Goal: Task Accomplishment & Management: Manage account settings

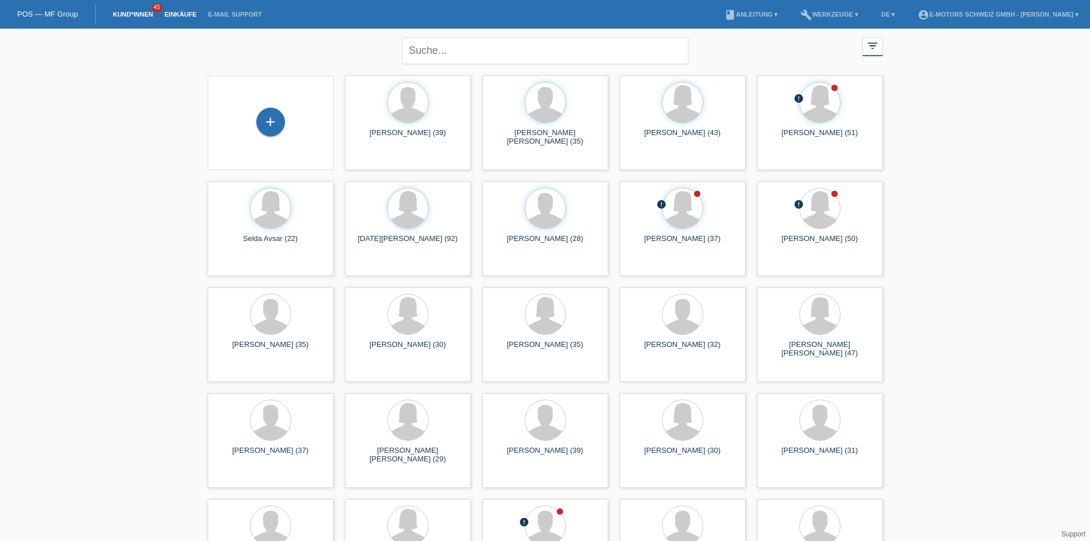
click at [180, 17] on link "Einkäufe" at bounding box center [180, 14] width 43 height 7
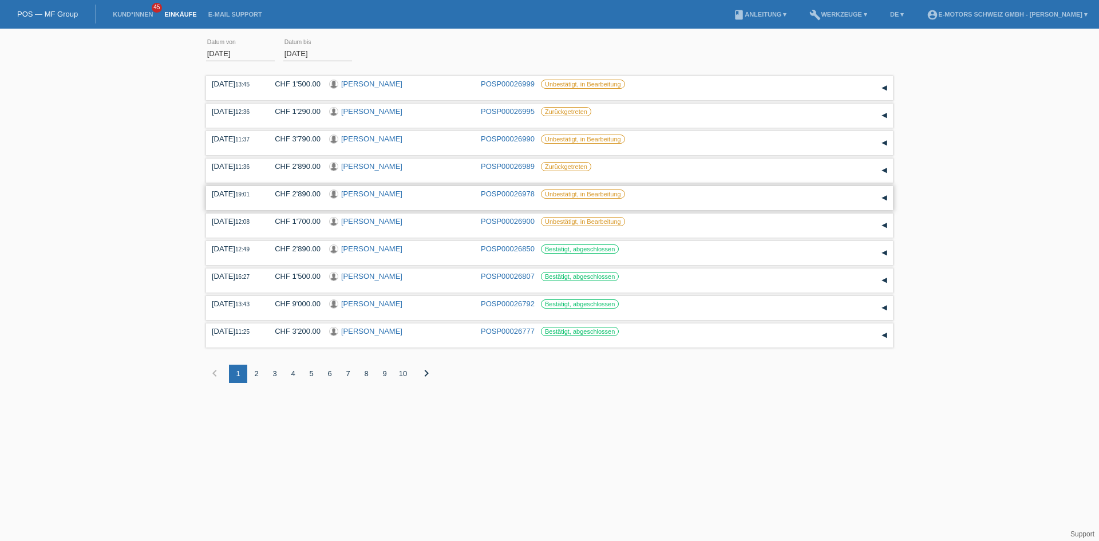
click at [369, 194] on link "[PERSON_NAME]" at bounding box center [371, 193] width 61 height 9
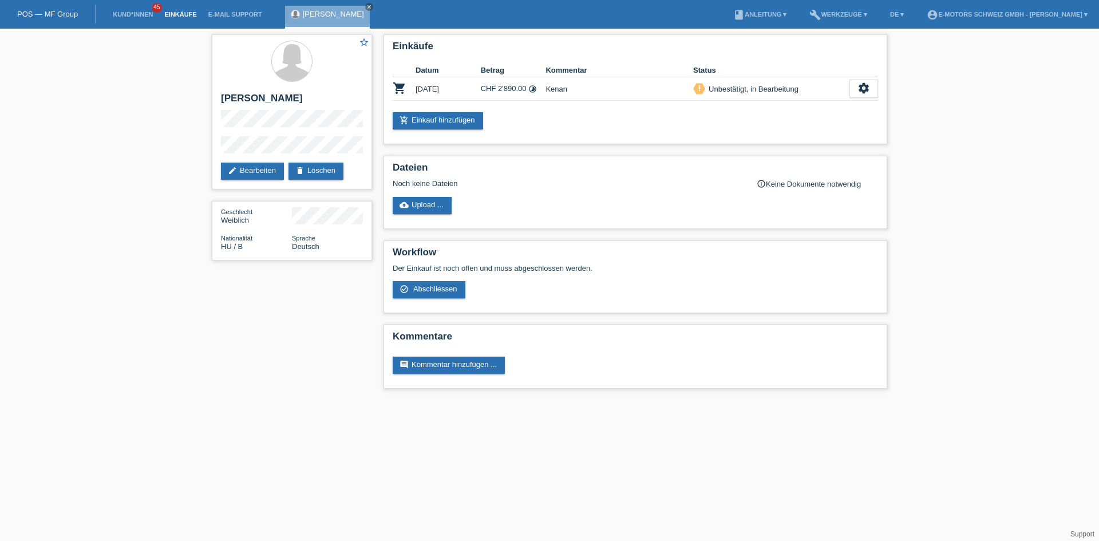
click at [167, 13] on link "Einkäufe" at bounding box center [180, 14] width 43 height 7
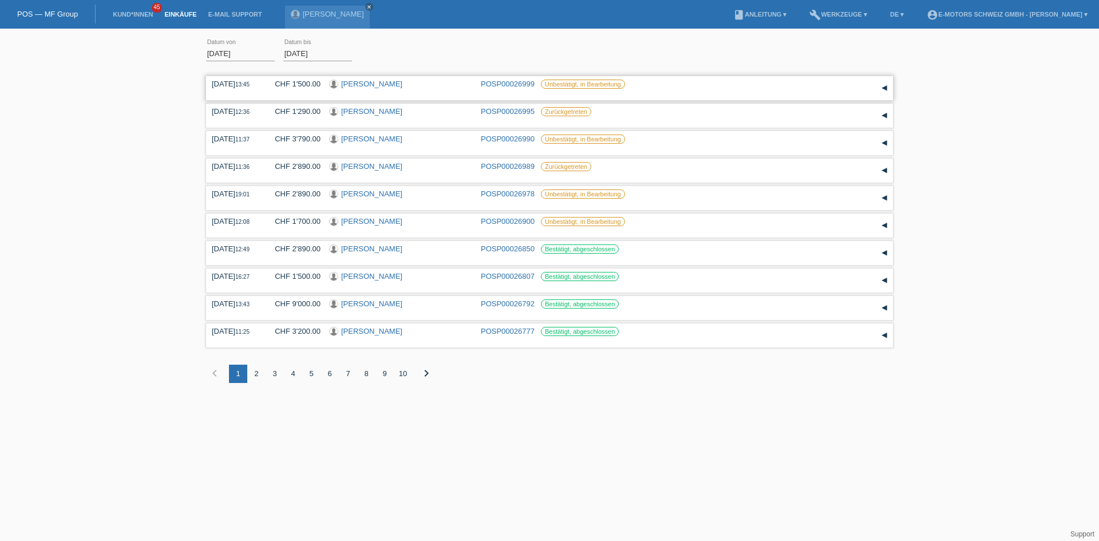
click at [363, 85] on link "[PERSON_NAME]" at bounding box center [371, 84] width 61 height 9
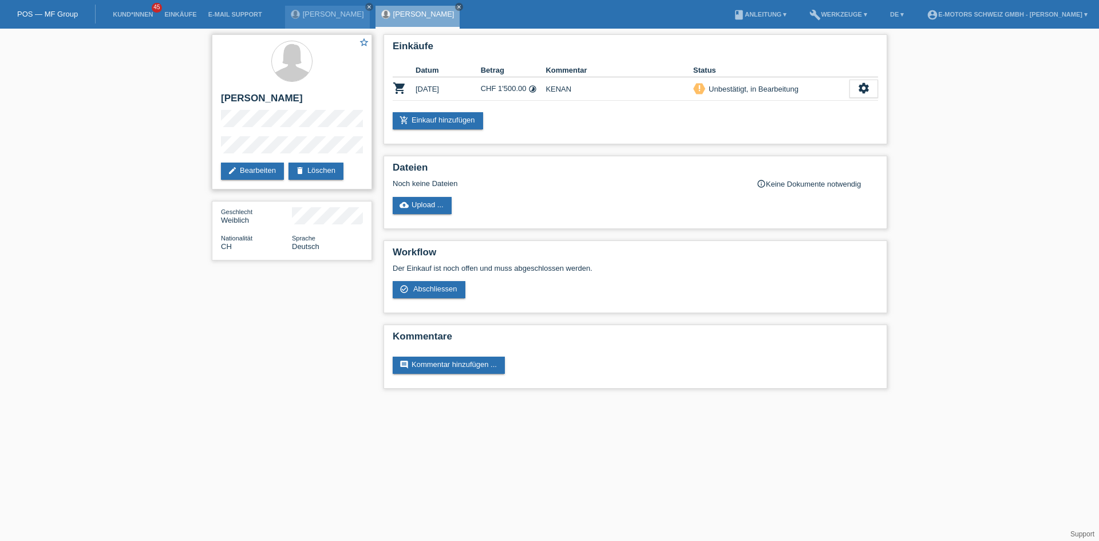
drag, startPoint x: 223, startPoint y: 98, endPoint x: 329, endPoint y: 98, distance: 106.4
click at [329, 98] on h2 "[PERSON_NAME]" at bounding box center [292, 101] width 142 height 17
click at [338, 104] on h2 "[PERSON_NAME]" at bounding box center [292, 101] width 142 height 17
drag, startPoint x: 482, startPoint y: 89, endPoint x: 526, endPoint y: 89, distance: 43.5
click at [526, 89] on td "CHF 1'500.00 timelapse" at bounding box center [513, 88] width 65 height 23
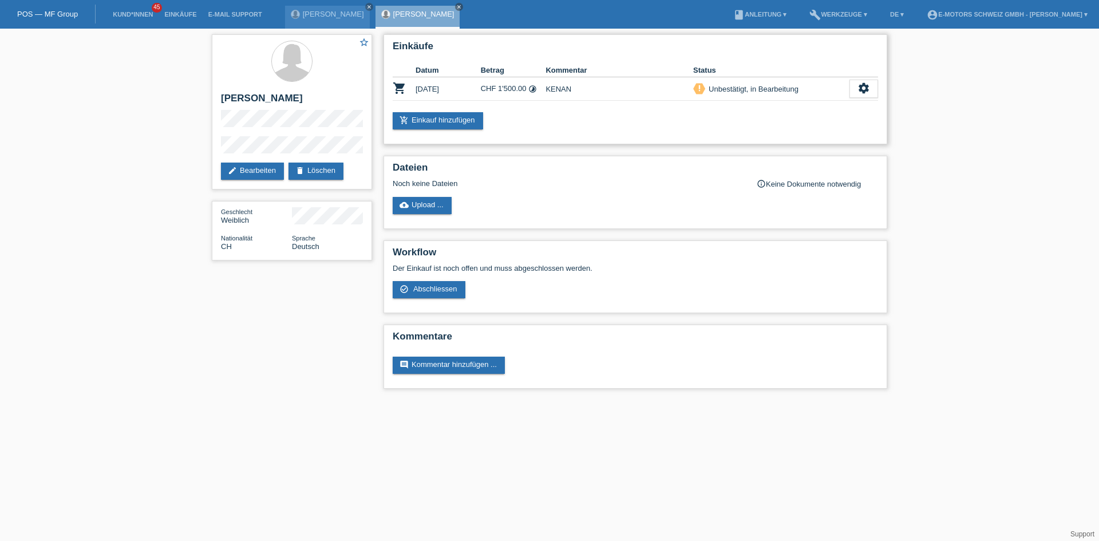
drag, startPoint x: 523, startPoint y: 106, endPoint x: 526, endPoint y: 114, distance: 9.0
click at [524, 106] on div "Einkäufe Datum Betrag Kommentar Status shopping_cart 03.09.2025 CHF 1'500.00 ti…" at bounding box center [635, 89] width 504 height 110
click at [370, 143] on div "star_border Roxana Maria Reimann edit Bearbeiten delete Löschen" at bounding box center [292, 111] width 160 height 155
click at [175, 15] on link "Einkäufe" at bounding box center [180, 14] width 43 height 7
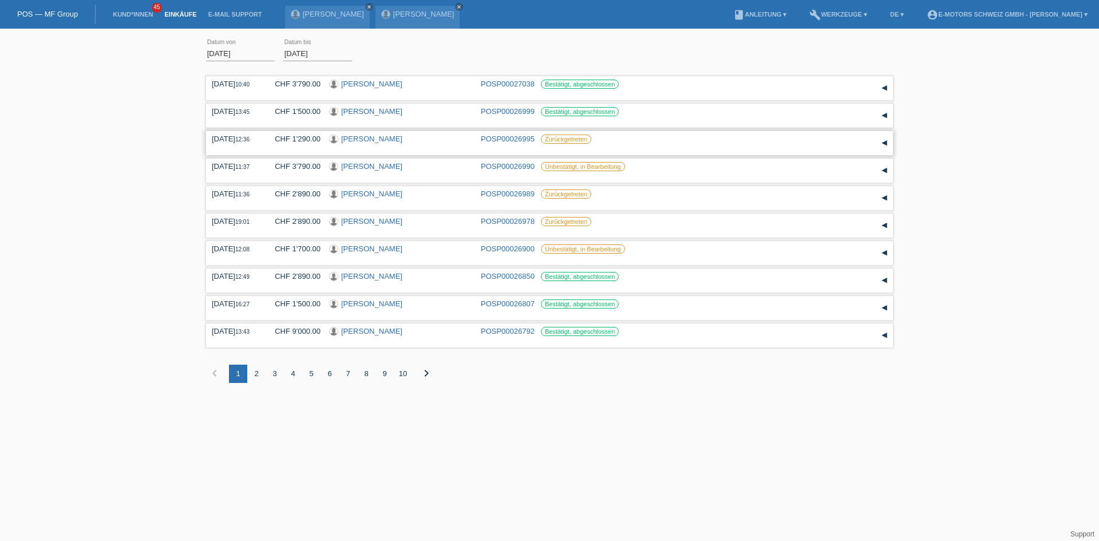
click at [364, 141] on link "[PERSON_NAME]" at bounding box center [371, 138] width 61 height 9
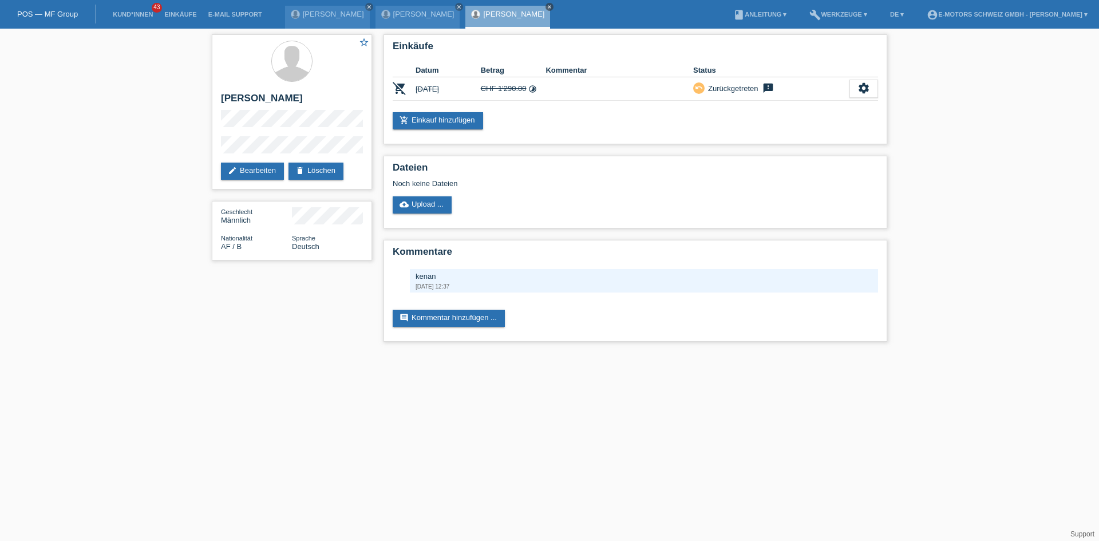
click at [547, 6] on icon "close" at bounding box center [550, 7] width 6 height 6
click at [456, 6] on icon "close" at bounding box center [459, 7] width 6 height 6
click at [365, 7] on link "close" at bounding box center [369, 7] width 8 height 8
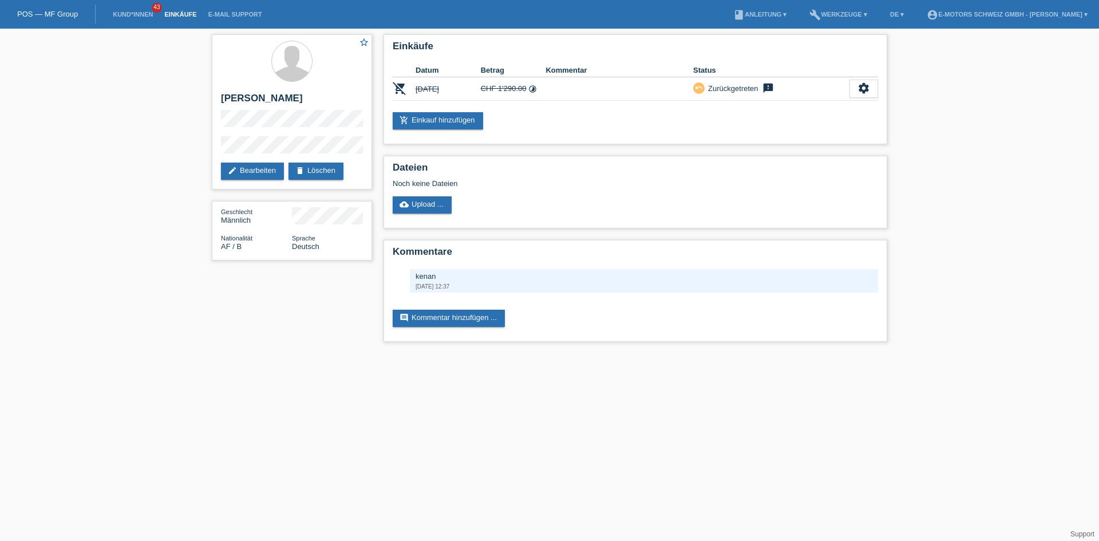
click at [193, 11] on link "Einkäufe" at bounding box center [180, 14] width 43 height 7
